Goal: Entertainment & Leisure: Consume media (video, audio)

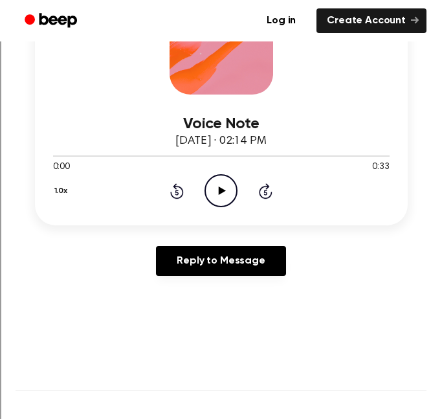
scroll to position [257, 0]
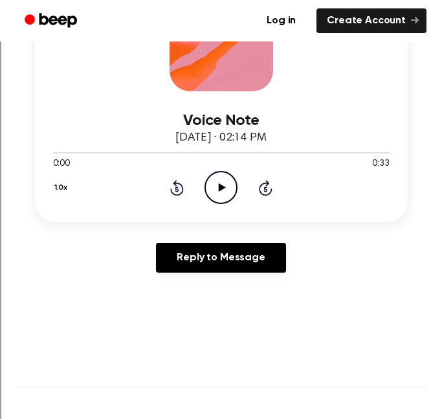
click at [188, 191] on div "1.0x Rewind 5 seconds Play Audio Skip 5 seconds" at bounding box center [221, 187] width 336 height 33
click at [217, 191] on icon "Play Audio" at bounding box center [220, 187] width 33 height 33
click at [217, 191] on icon "Pause Audio" at bounding box center [220, 187] width 33 height 33
click at [226, 175] on icon "Play Audio" at bounding box center [220, 187] width 33 height 33
click at [226, 175] on icon "Pause Audio" at bounding box center [220, 187] width 33 height 33
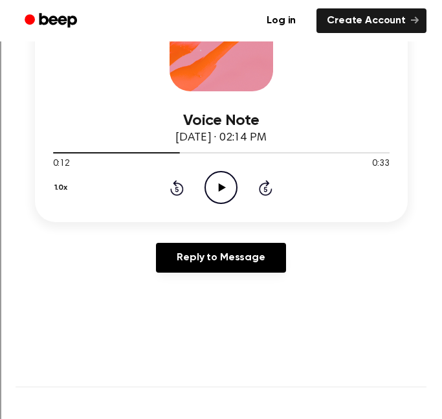
click at [224, 190] on icon "Play Audio" at bounding box center [220, 187] width 33 height 33
click at [209, 187] on icon "Pause Audio" at bounding box center [220, 187] width 33 height 33
click at [219, 188] on icon at bounding box center [222, 187] width 7 height 8
click at [219, 188] on icon at bounding box center [221, 187] width 6 height 8
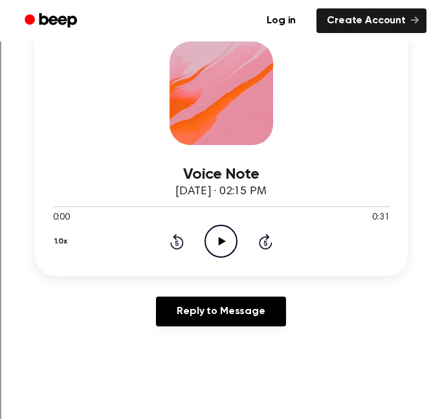
scroll to position [205, 0]
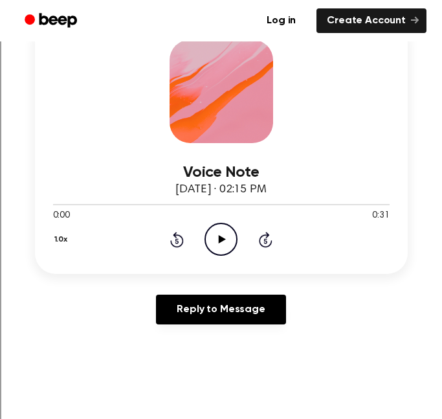
click at [219, 250] on icon "Play Audio" at bounding box center [220, 239] width 33 height 33
click at [224, 229] on icon "Pause Audio" at bounding box center [220, 239] width 33 height 33
click at [218, 235] on icon "Play Audio" at bounding box center [220, 239] width 33 height 33
click at [223, 235] on icon "Pause Audio" at bounding box center [220, 239] width 33 height 33
click at [228, 233] on icon "Play Audio" at bounding box center [220, 239] width 33 height 33
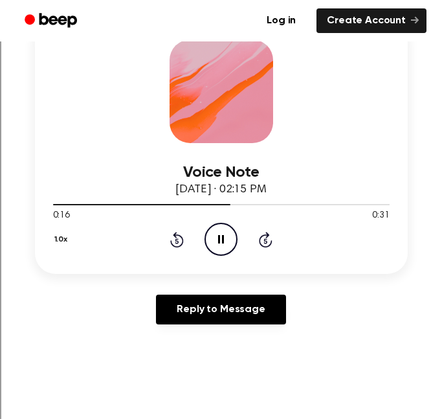
click at [228, 233] on icon "Pause Audio" at bounding box center [220, 239] width 33 height 33
click at [231, 239] on icon "Play Audio" at bounding box center [220, 239] width 33 height 33
click at [231, 239] on icon "Pause Audio" at bounding box center [220, 239] width 33 height 33
click at [223, 237] on icon "Play Audio" at bounding box center [220, 239] width 33 height 33
click at [223, 237] on icon at bounding box center [221, 239] width 6 height 8
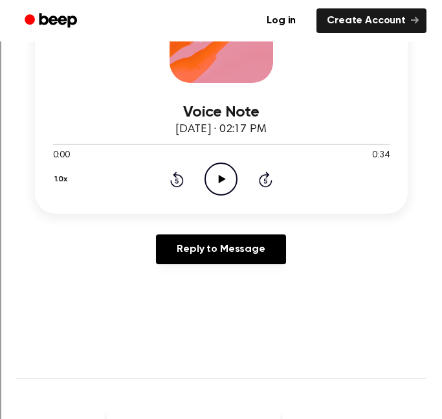
scroll to position [270, 0]
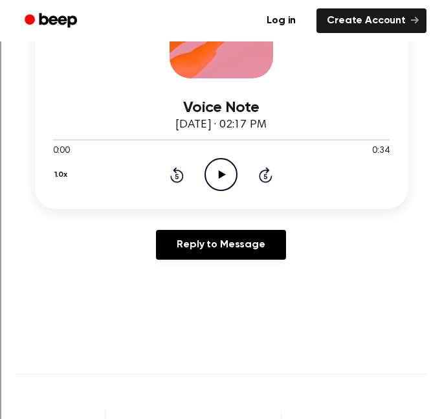
click at [223, 199] on div "Voice Note September 9, 2024 · 02:17 PM 0:00 0:34 Your browser does not support…" at bounding box center [221, 83] width 373 height 252
click at [226, 193] on div "Voice Note September 9, 2024 · 02:17 PM 0:00 0:34 Your browser does not support…" at bounding box center [221, 83] width 373 height 252
click at [215, 177] on icon "Play Audio" at bounding box center [220, 174] width 33 height 33
click at [231, 169] on icon "Pause Audio" at bounding box center [220, 174] width 33 height 33
click at [209, 177] on icon "Play Audio" at bounding box center [220, 174] width 33 height 33
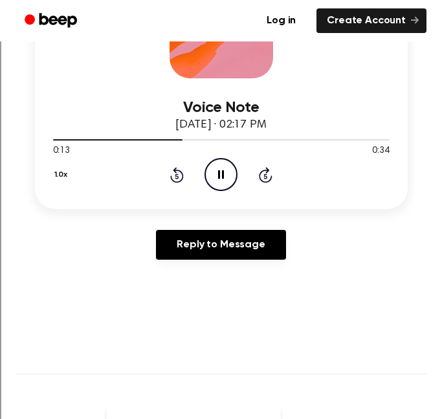
click at [209, 177] on icon "Pause Audio" at bounding box center [220, 174] width 33 height 33
click at [217, 171] on icon "Play Audio" at bounding box center [220, 174] width 33 height 33
click at [212, 178] on icon "Pause Audio" at bounding box center [220, 174] width 33 height 33
click at [224, 166] on icon "Play Audio" at bounding box center [220, 174] width 33 height 33
click at [221, 174] on icon "Pause Audio" at bounding box center [220, 174] width 33 height 33
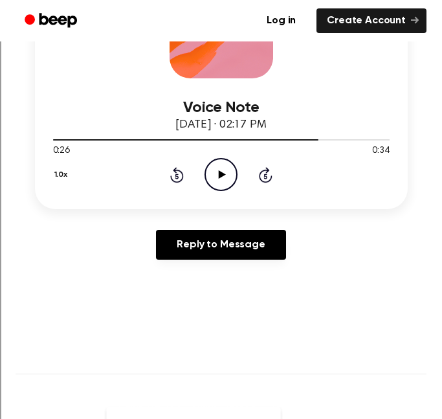
click at [220, 178] on icon "Play Audio" at bounding box center [220, 174] width 33 height 33
click at [223, 168] on icon "Pause Audio" at bounding box center [220, 174] width 33 height 33
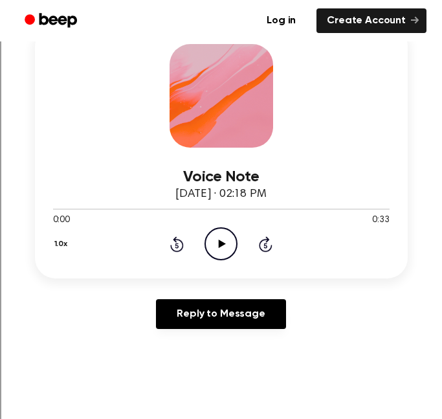
scroll to position [214, 0]
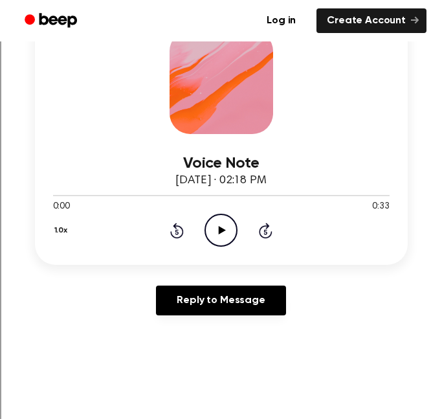
click at [215, 222] on icon "Play Audio" at bounding box center [220, 229] width 33 height 33
click at [215, 234] on icon "Pause Audio" at bounding box center [220, 229] width 33 height 33
click at [219, 221] on icon "Play Audio" at bounding box center [220, 229] width 33 height 33
click at [223, 229] on icon at bounding box center [221, 230] width 6 height 8
click at [223, 218] on icon "Play Audio" at bounding box center [220, 229] width 33 height 33
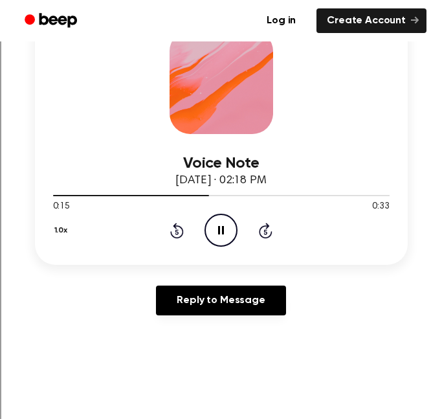
click at [223, 218] on icon "Pause Audio" at bounding box center [220, 229] width 33 height 33
click at [218, 227] on icon "Play Audio" at bounding box center [220, 229] width 33 height 33
click at [218, 227] on icon at bounding box center [221, 230] width 6 height 8
click at [208, 225] on icon "Play Audio" at bounding box center [220, 229] width 33 height 33
click at [208, 225] on icon "Pause Audio" at bounding box center [220, 229] width 33 height 33
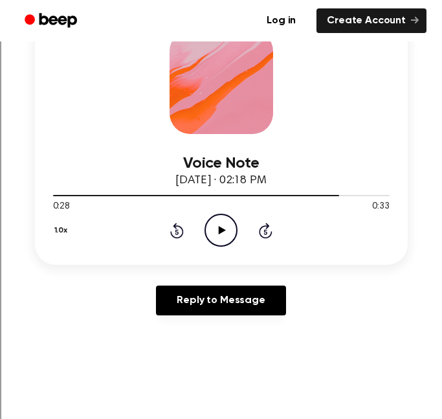
click at [212, 223] on icon "Play Audio" at bounding box center [220, 229] width 33 height 33
